Goal: Information Seeking & Learning: Learn about a topic

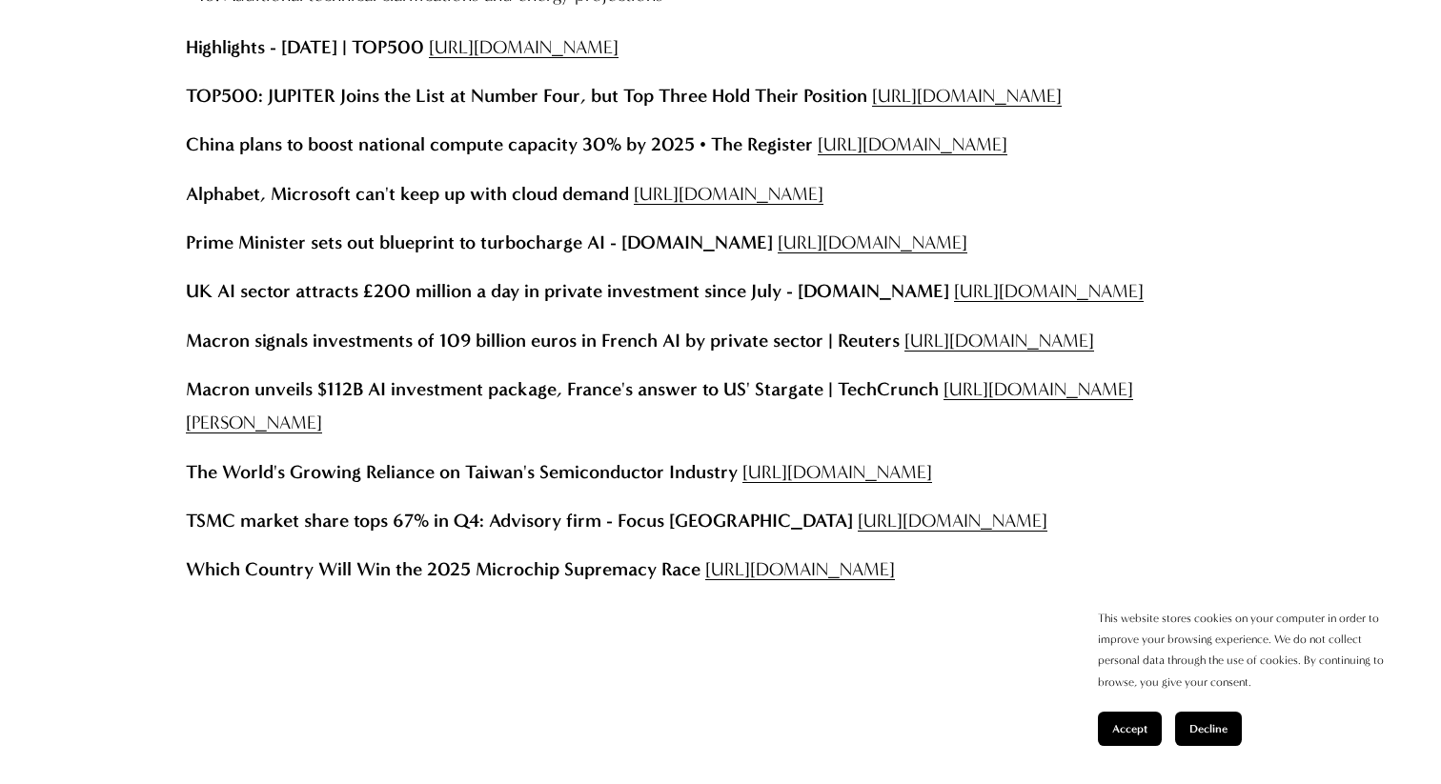
scroll to position [25200, 0]
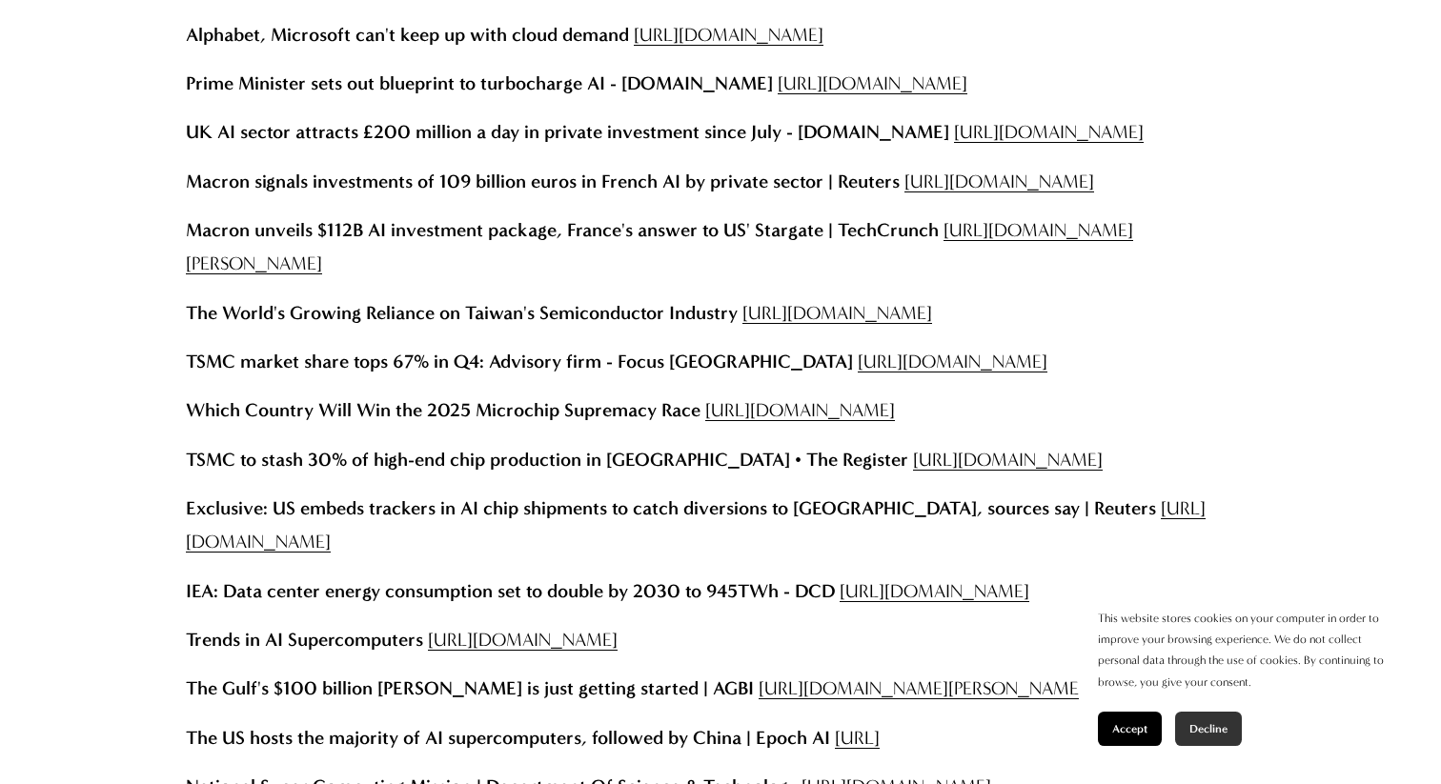
click at [1208, 722] on button "Decline" at bounding box center [1208, 729] width 67 height 34
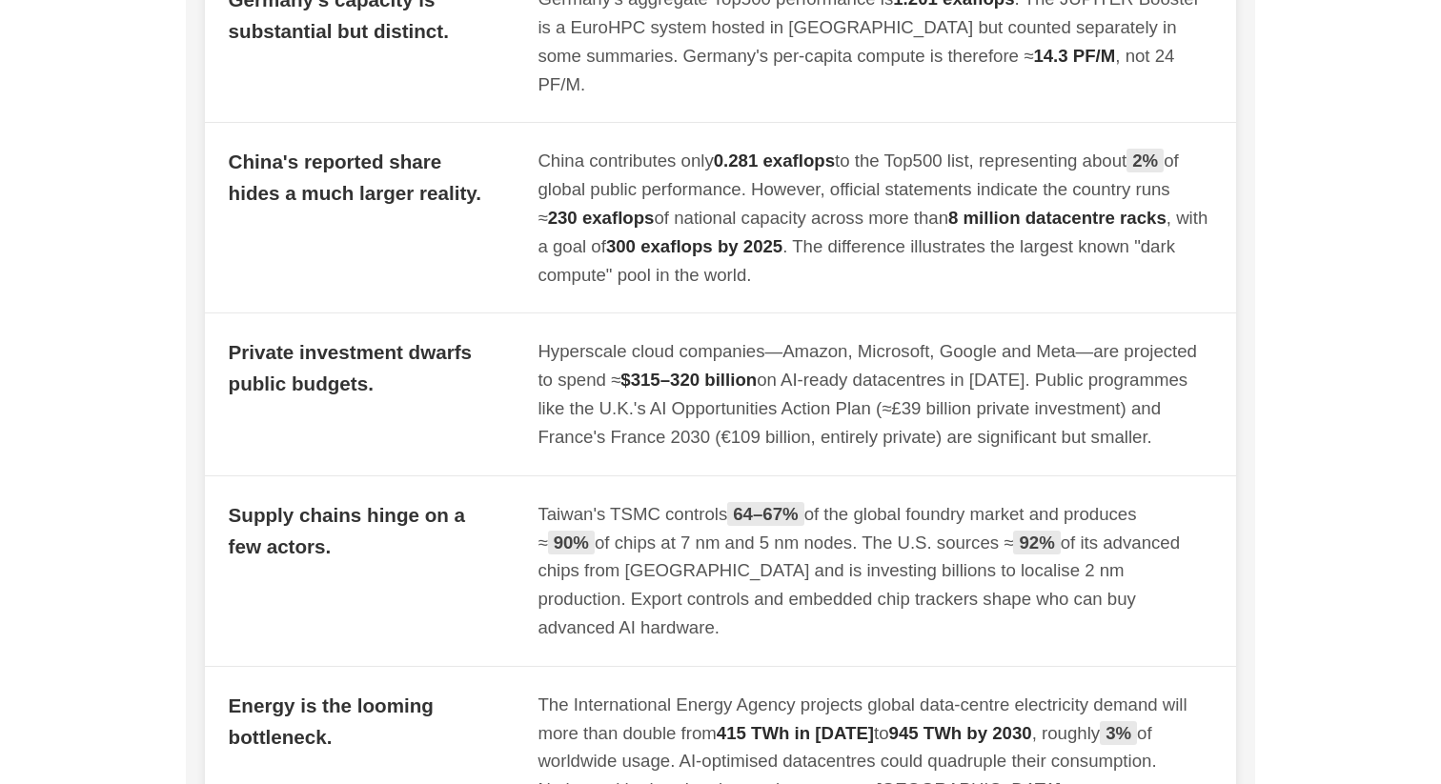
scroll to position [2802, 0]
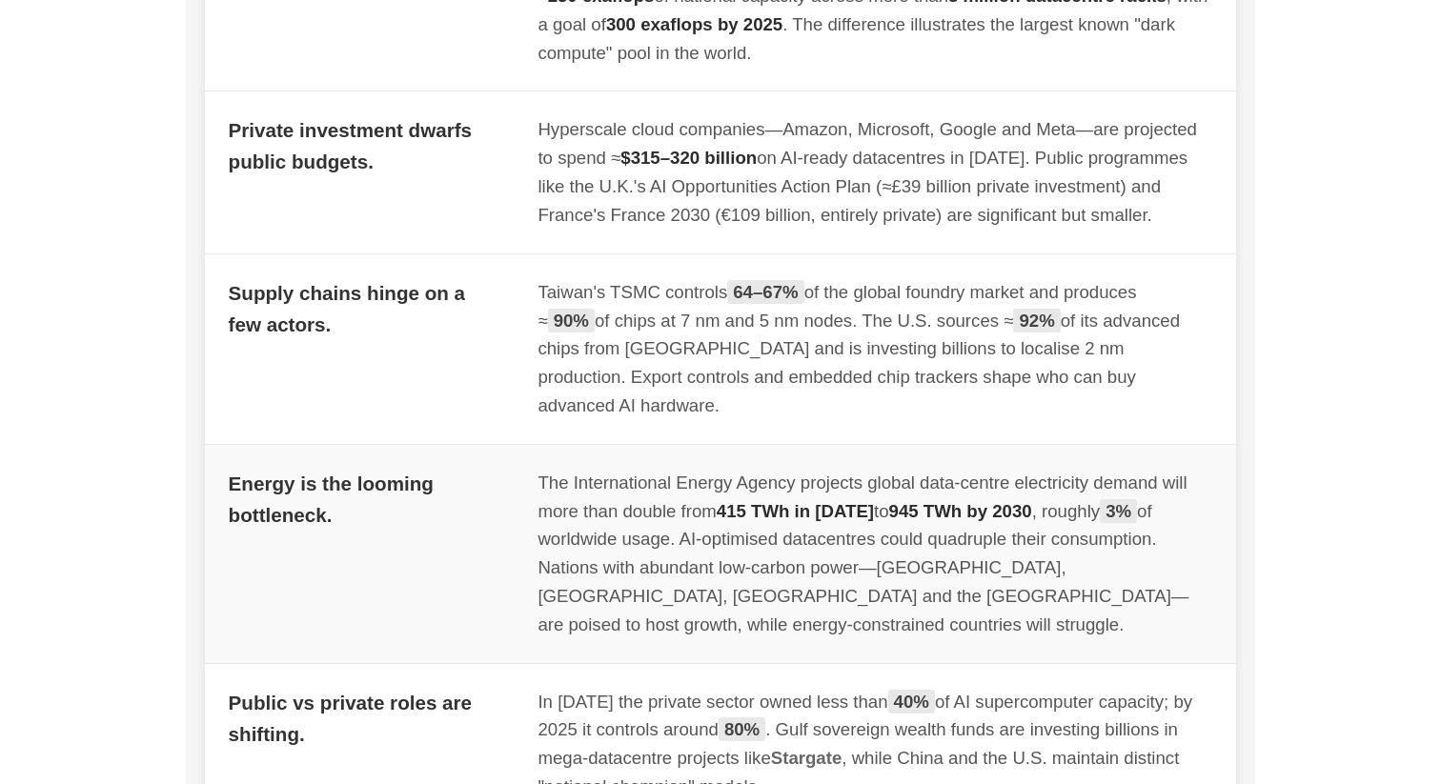
click at [1119, 530] on div "The International Energy Agency projects global data-centre electricity demand …" at bounding box center [875, 554] width 675 height 171
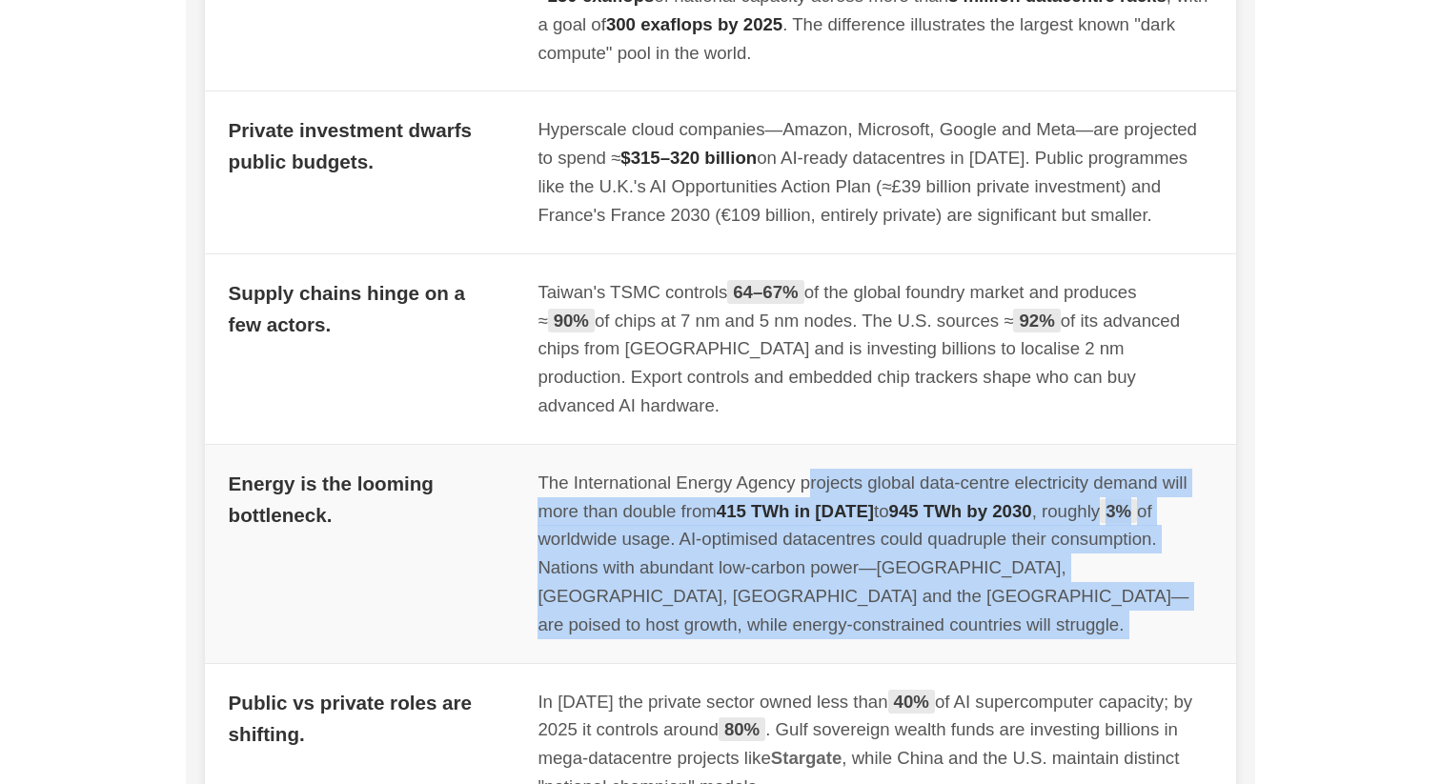
click at [1119, 530] on div "The International Energy Agency projects global data-centre electricity demand …" at bounding box center [875, 554] width 675 height 171
click at [1105, 510] on div "The International Energy Agency projects global data-centre electricity demand …" at bounding box center [875, 554] width 675 height 171
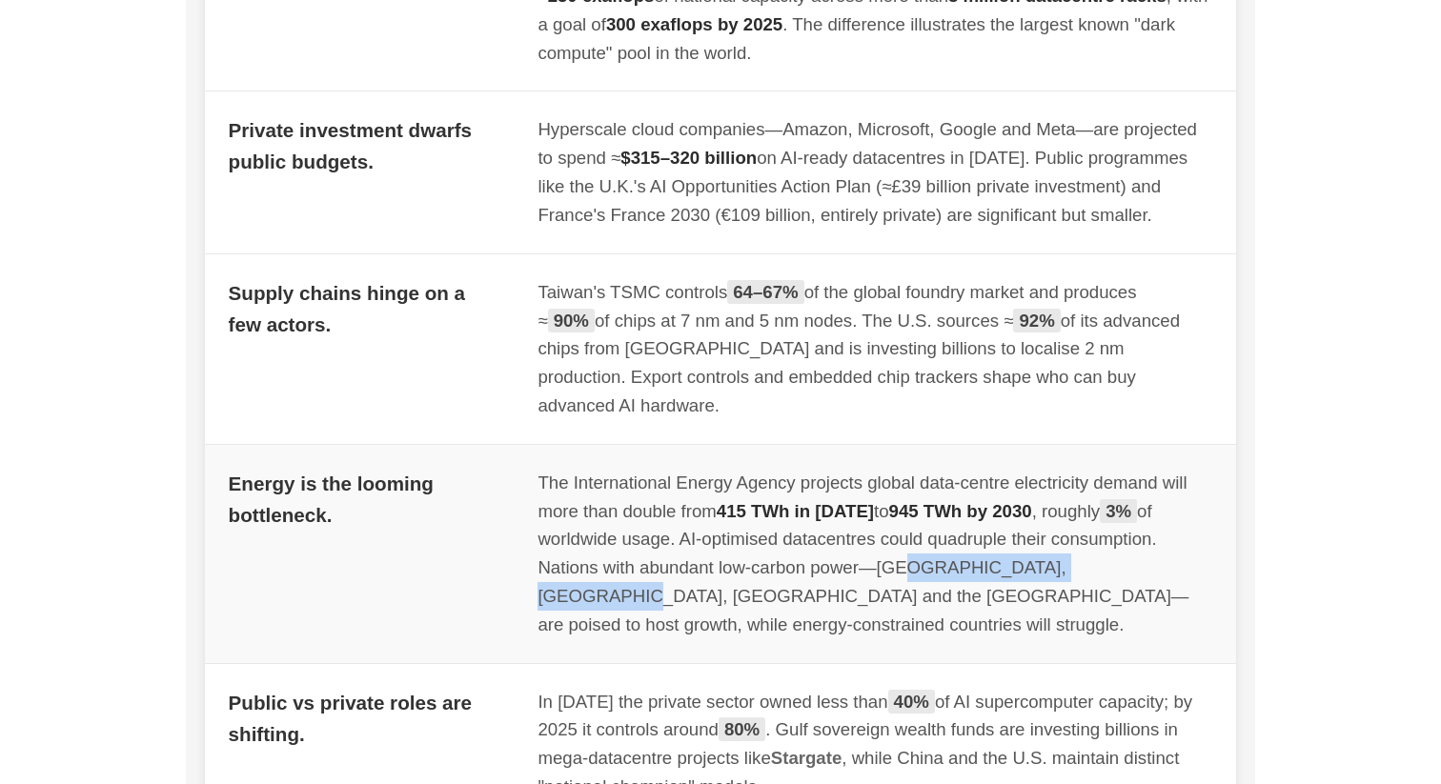
drag, startPoint x: 1111, startPoint y: 510, endPoint x: 897, endPoint y: 507, distance: 214.5
click at [894, 508] on div "The International Energy Agency projects global data-centre electricity demand …" at bounding box center [875, 554] width 675 height 171
click at [897, 507] on div "The International Energy Agency projects global data-centre electricity demand …" at bounding box center [875, 554] width 675 height 171
click at [895, 507] on div "The International Energy Agency projects global data-centre electricity demand …" at bounding box center [875, 554] width 675 height 171
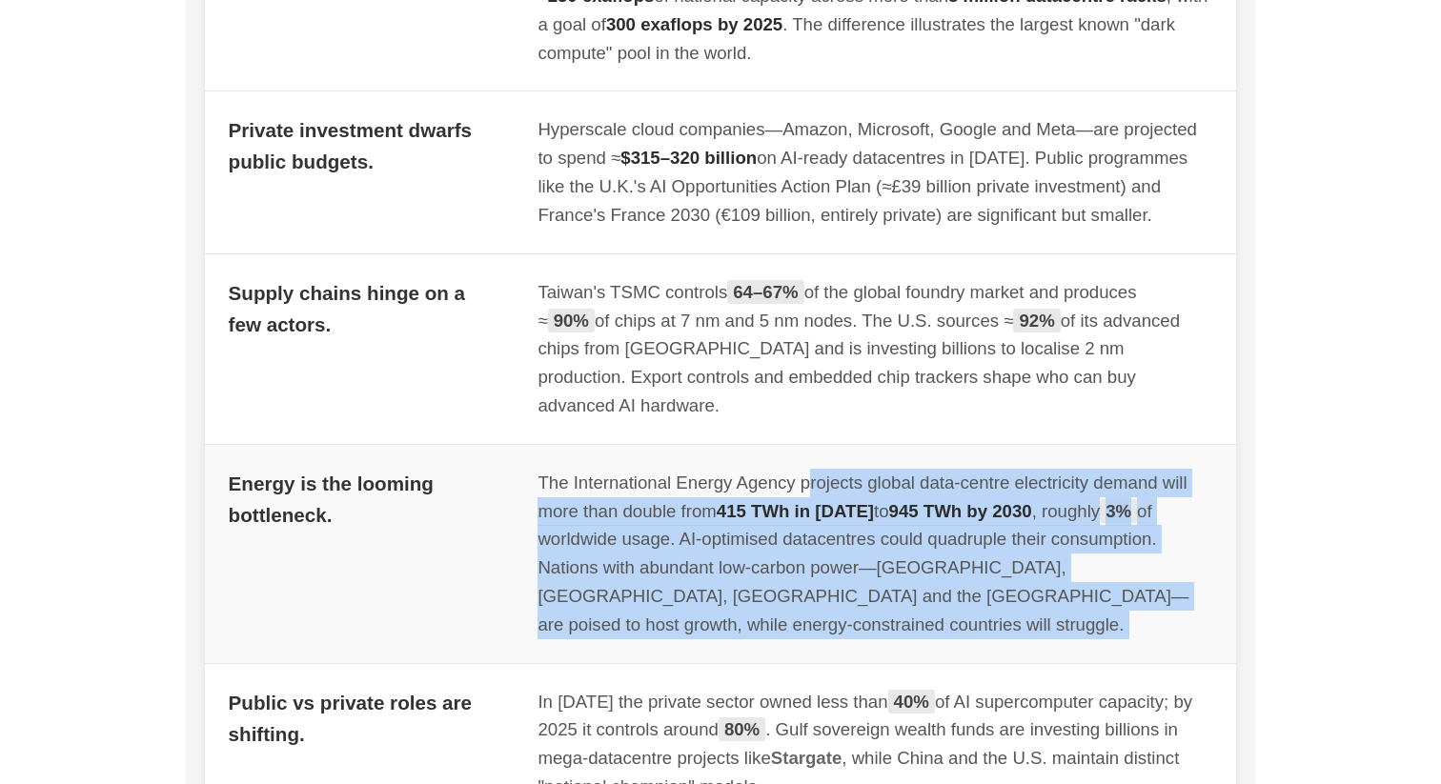
click at [895, 507] on div "The International Energy Agency projects global data-centre electricity demand …" at bounding box center [875, 554] width 675 height 171
click at [845, 509] on div "The International Energy Agency projects global data-centre electricity demand …" at bounding box center [875, 554] width 675 height 171
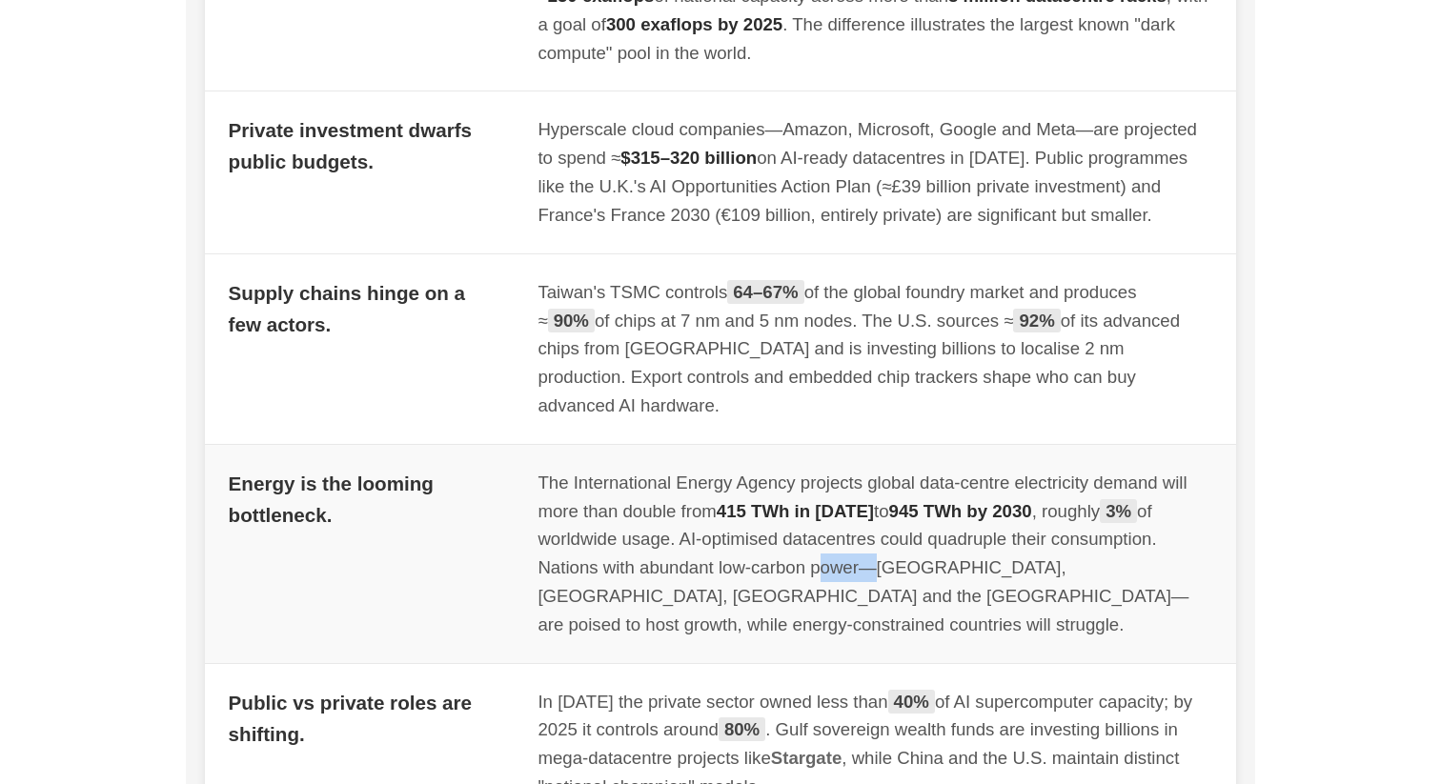
click at [845, 509] on div "The International Energy Agency projects global data-centre electricity demand …" at bounding box center [875, 554] width 675 height 171
click at [784, 509] on div "The International Energy Agency projects global data-centre electricity demand …" at bounding box center [875, 554] width 675 height 171
click at [697, 487] on div "The International Energy Agency projects global data-centre electricity demand …" at bounding box center [875, 554] width 675 height 171
drag, startPoint x: 684, startPoint y: 483, endPoint x: 719, endPoint y: 483, distance: 34.3
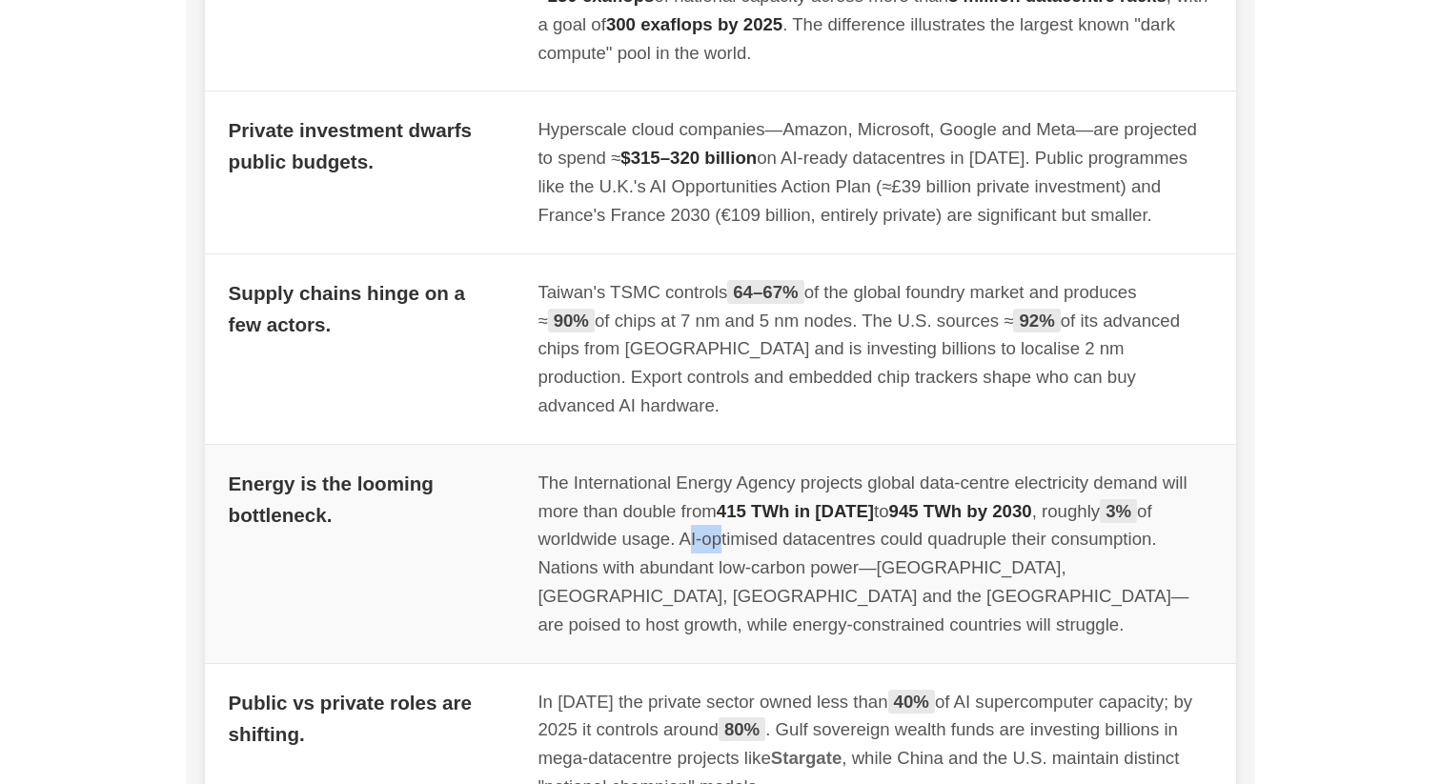
click at [717, 483] on div "The International Energy Agency projects global data-centre electricity demand …" at bounding box center [875, 554] width 675 height 171
click at [804, 501] on span "415 TWh in [DATE]" at bounding box center [795, 511] width 157 height 20
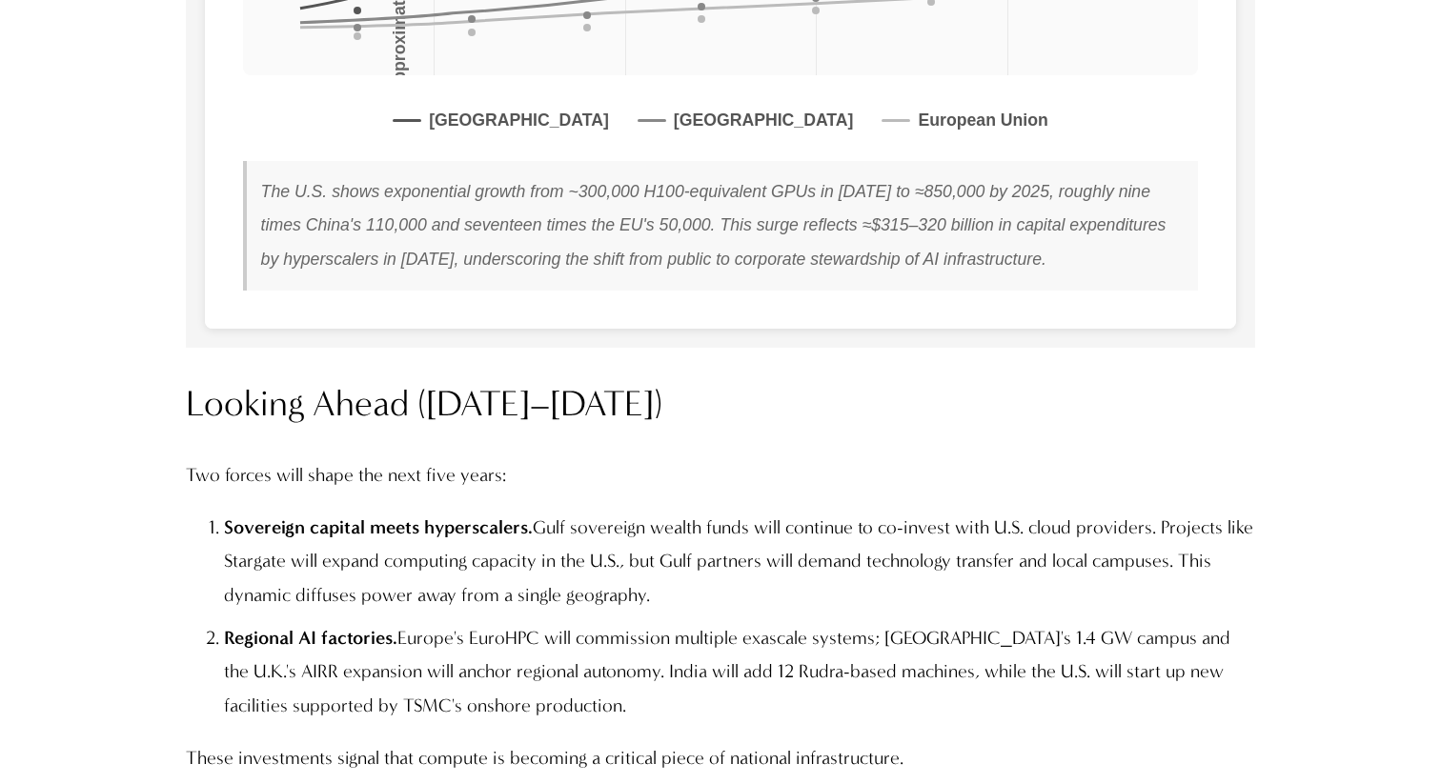
scroll to position [16098, 0]
